Goal: Task Accomplishment & Management: Use online tool/utility

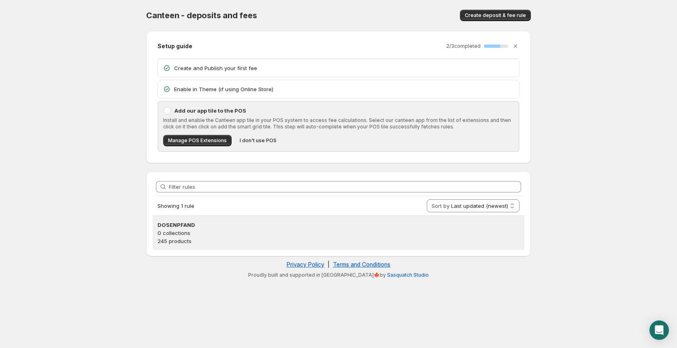
click at [213, 235] on p "0 collections" at bounding box center [338, 233] width 362 height 8
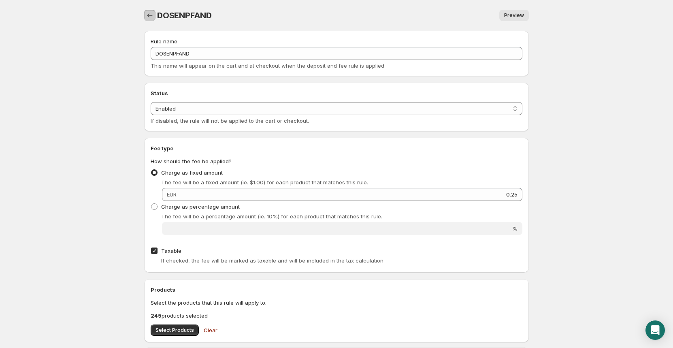
click at [149, 16] on icon "Settings" at bounding box center [150, 15] width 8 height 8
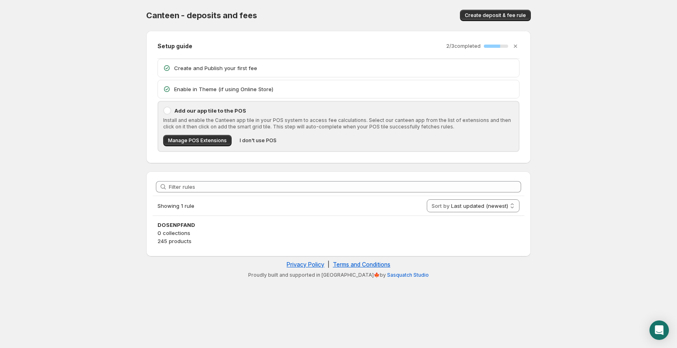
click at [178, 233] on p "0 collections" at bounding box center [338, 233] width 362 height 8
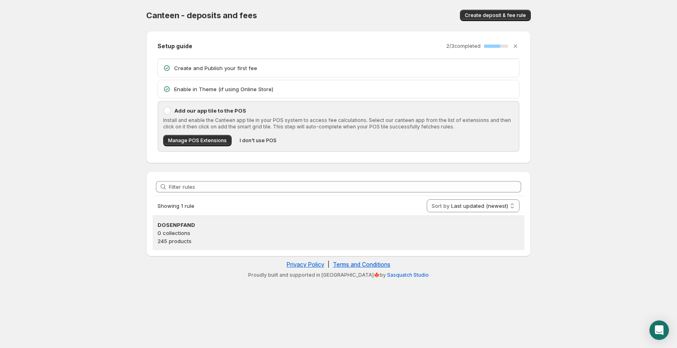
drag, startPoint x: 181, startPoint y: 238, endPoint x: 217, endPoint y: 228, distance: 38.2
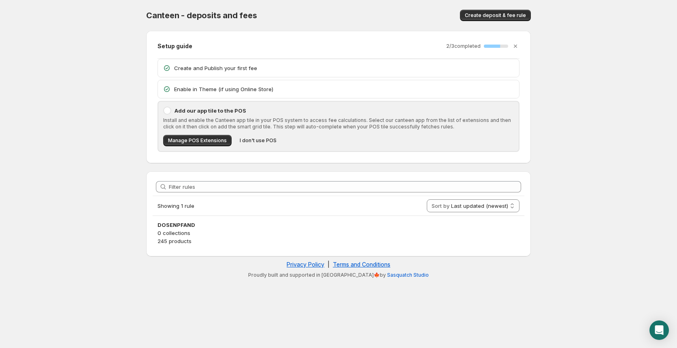
click at [181, 238] on p "245 products" at bounding box center [338, 241] width 362 height 8
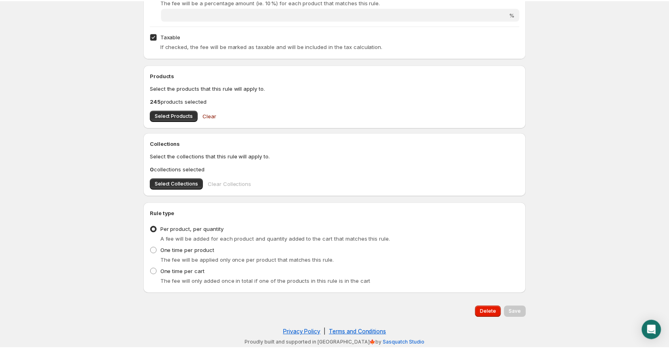
scroll to position [216, 0]
